Goal: Task Accomplishment & Management: Use online tool/utility

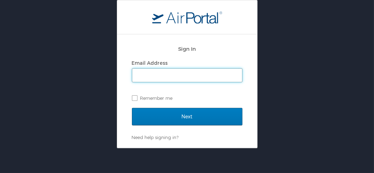
click at [168, 72] on input "Email Address" at bounding box center [187, 74] width 110 height 13
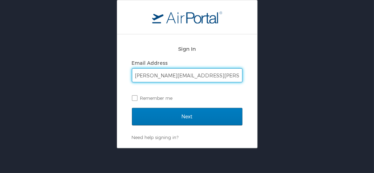
type input "bret.jackson@la.gov"
click at [132, 108] on input "Next" at bounding box center [187, 116] width 110 height 17
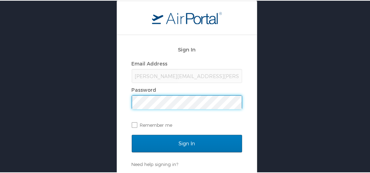
click at [132, 134] on input "Sign In" at bounding box center [187, 142] width 110 height 17
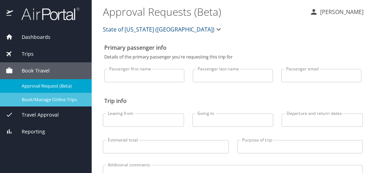
click at [70, 96] on span "Book/Manage Online Trips" at bounding box center [52, 99] width 61 height 7
